Goal: Check status: Check status

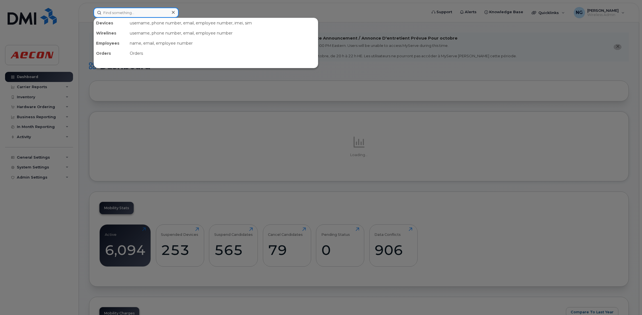
click at [129, 10] on input at bounding box center [135, 13] width 85 height 10
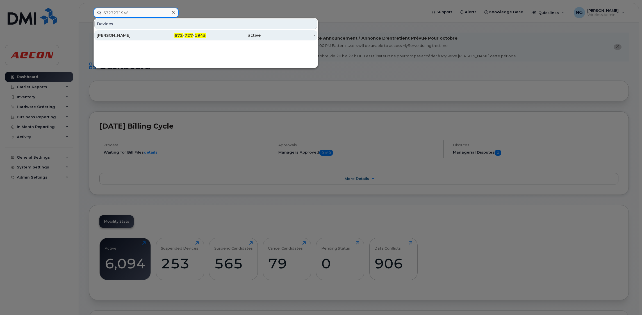
type input "6727271945"
click at [187, 40] on div "672 - 727 - 1945" at bounding box center [178, 35] width 55 height 10
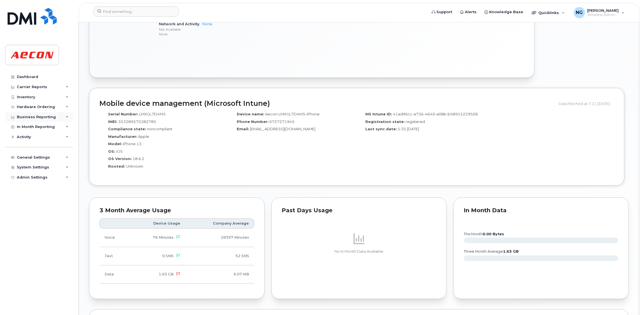
scroll to position [337, 0]
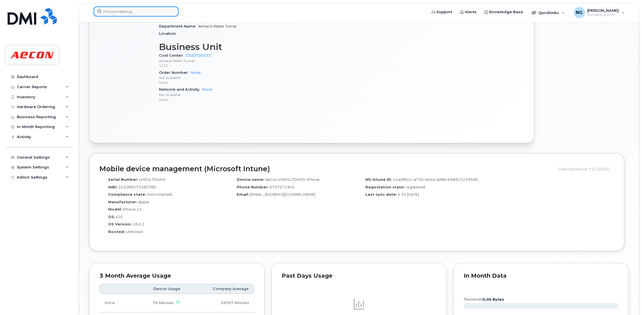
click at [119, 11] on input at bounding box center [135, 11] width 85 height 10
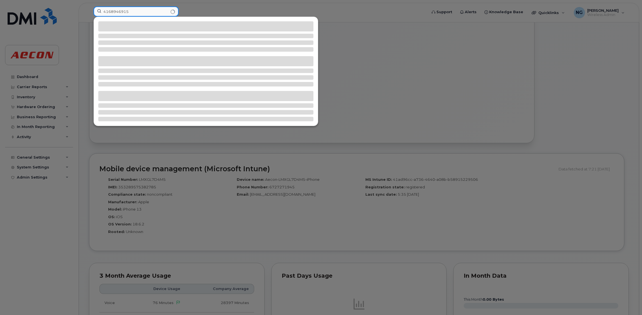
type input "4168946915"
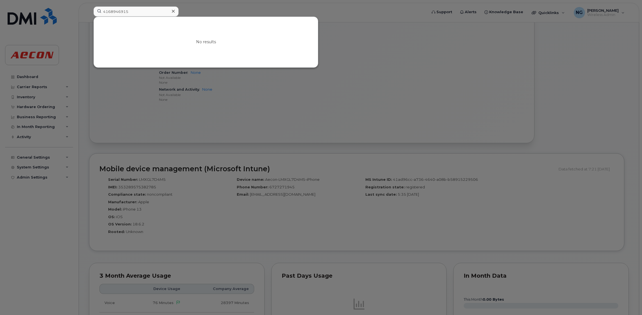
click at [250, 121] on div at bounding box center [321, 157] width 642 height 315
